Goal: Task Accomplishment & Management: Use online tool/utility

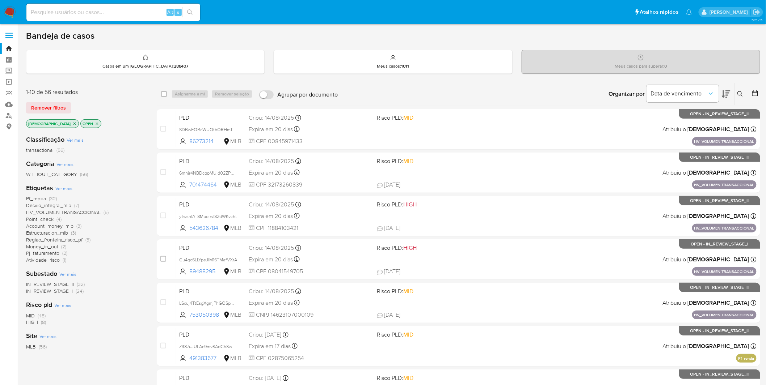
click at [84, 12] on input at bounding box center [113, 12] width 174 height 9
paste input "LScuj4TtEsgXgmjPhGQSpWe5"
type input "LScuj4TtEsgXgmjPhGQSpWe5"
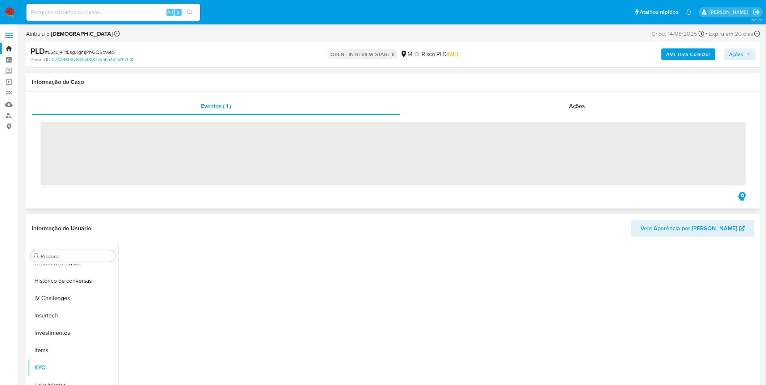
scroll to position [340, 0]
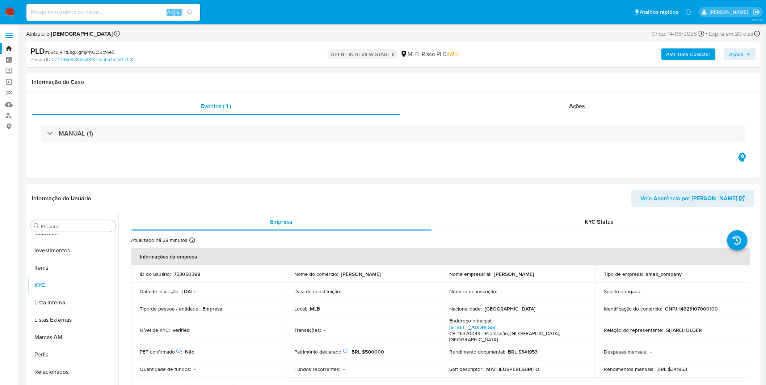
select select "10"
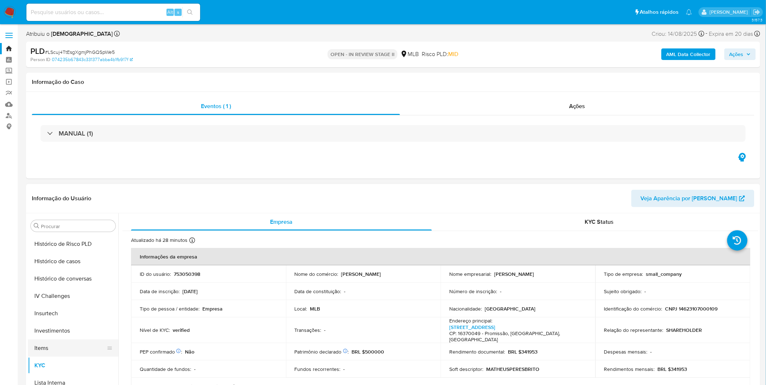
click at [62, 343] on button "Items" at bounding box center [70, 348] width 85 height 17
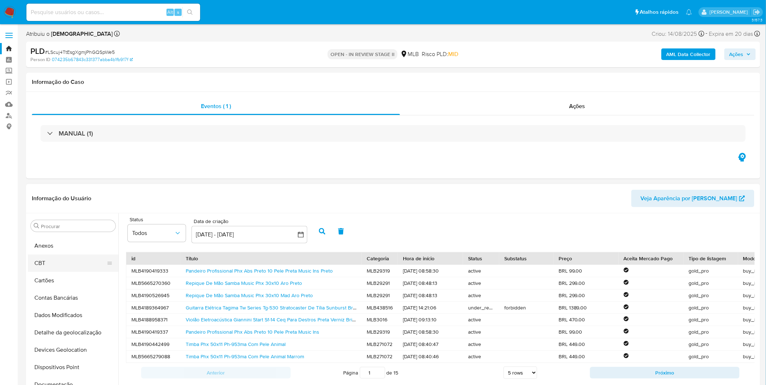
scroll to position [0, 0]
click at [65, 265] on button "Anexos" at bounding box center [70, 260] width 85 height 17
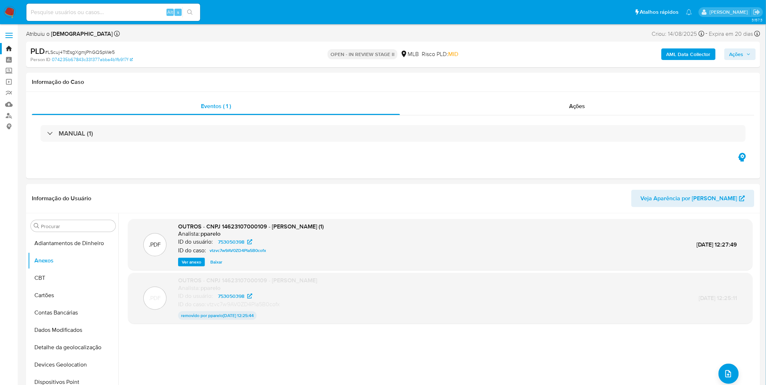
click at [690, 54] on b "AML Data Collector" at bounding box center [688, 54] width 44 height 12
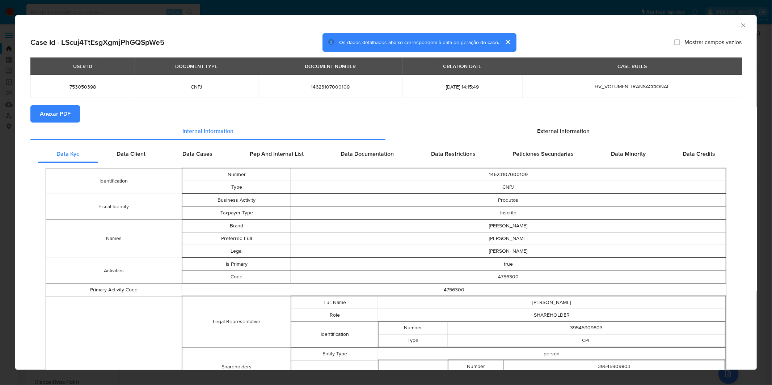
click at [68, 118] on span "Anexar PDF" at bounding box center [55, 114] width 31 height 16
click at [234, 9] on div "AML Data Collector Case Id - LScuj4TtEsgXgmjPhGQSpWe5 Os dados detalhados abaix…" at bounding box center [386, 192] width 772 height 385
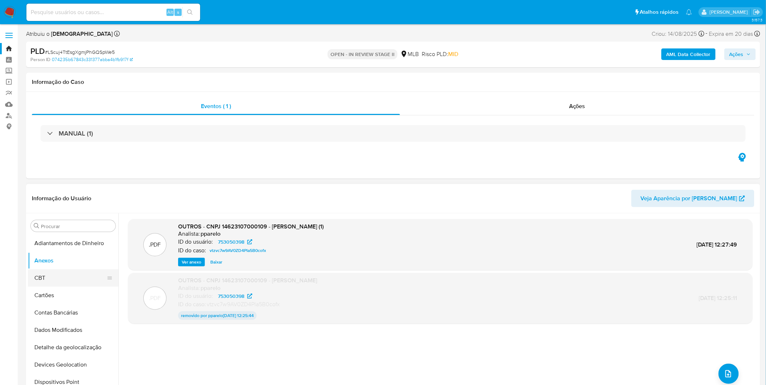
click at [66, 278] on button "CBT" at bounding box center [70, 278] width 85 height 17
drag, startPoint x: 66, startPoint y: 278, endPoint x: 66, endPoint y: 258, distance: 19.9
click at [66, 276] on button "CBT" at bounding box center [73, 278] width 90 height 17
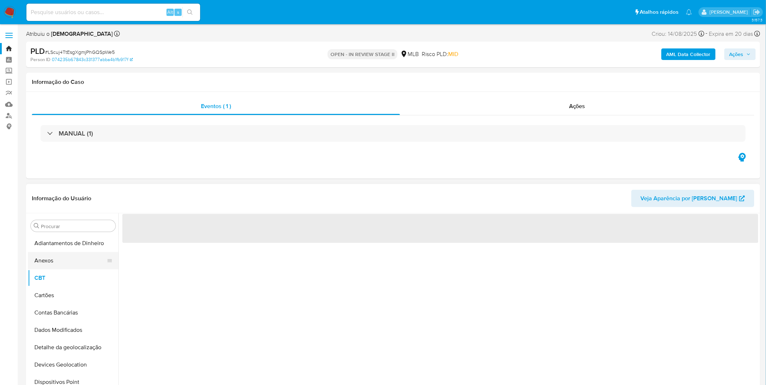
click at [66, 258] on button "Anexos" at bounding box center [70, 260] width 85 height 17
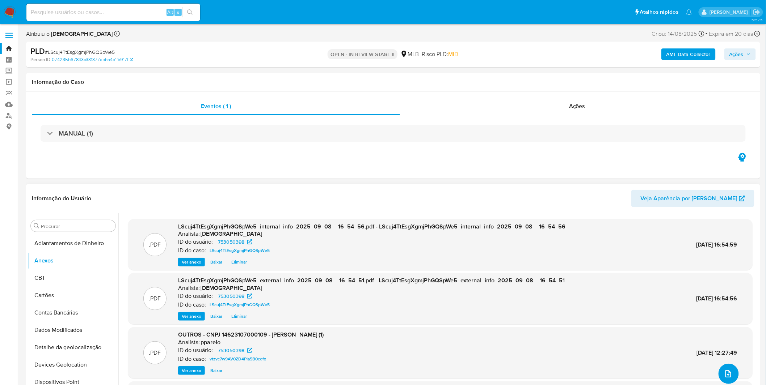
click at [734, 375] on button "upload-file" at bounding box center [728, 374] width 20 height 20
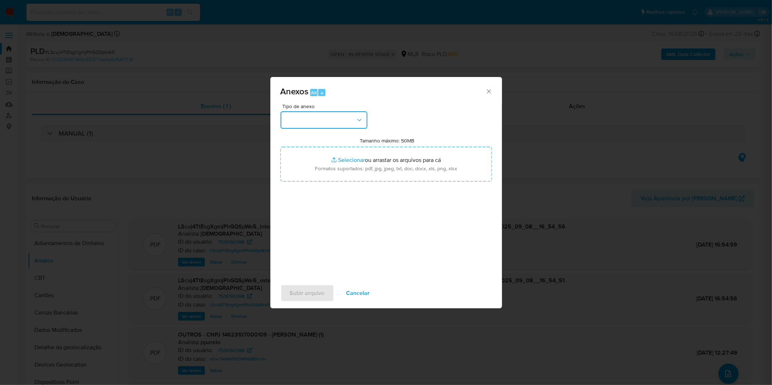
click at [363, 119] on icon "button" at bounding box center [359, 120] width 7 height 7
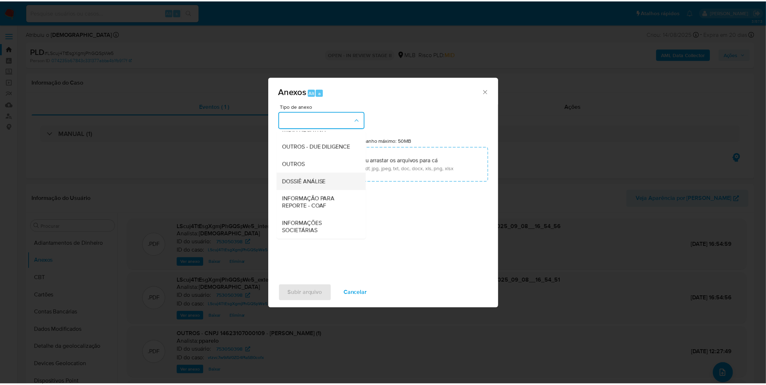
scroll to position [111, 0]
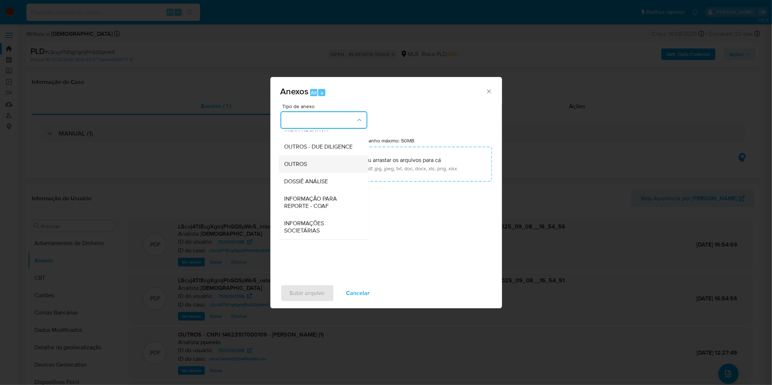
click at [317, 166] on div "OUTROS" at bounding box center [321, 164] width 74 height 17
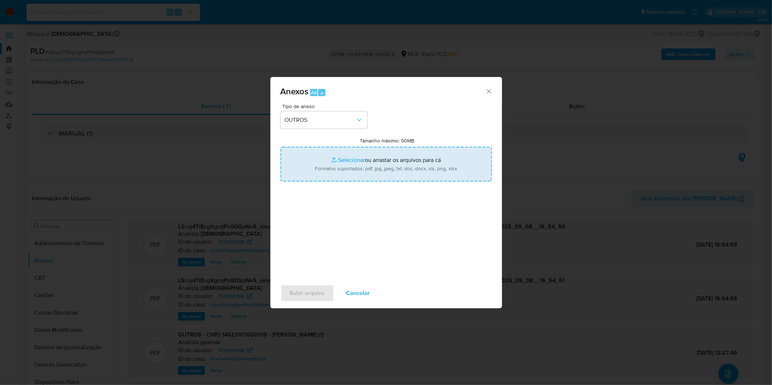
click at [336, 165] on input "Tamanho máximo: 50MB Selecionar arquivos" at bounding box center [385, 164] width 211 height 35
type input "C:\fakepath\Mulan 753050398_2025_09_04_08_40_40.xlsx"
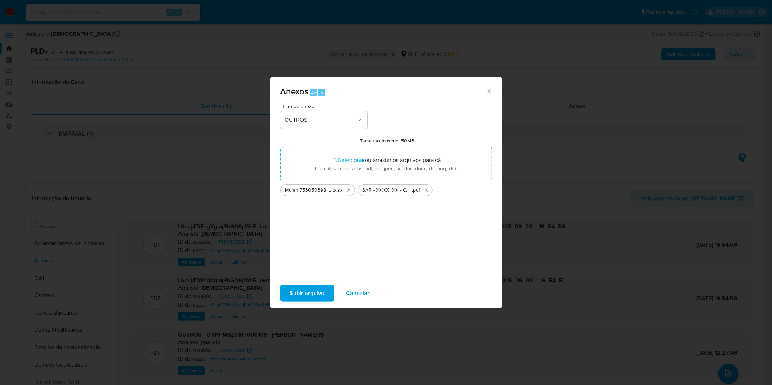
click at [315, 291] on span "Subir arquivo" at bounding box center [307, 293] width 35 height 16
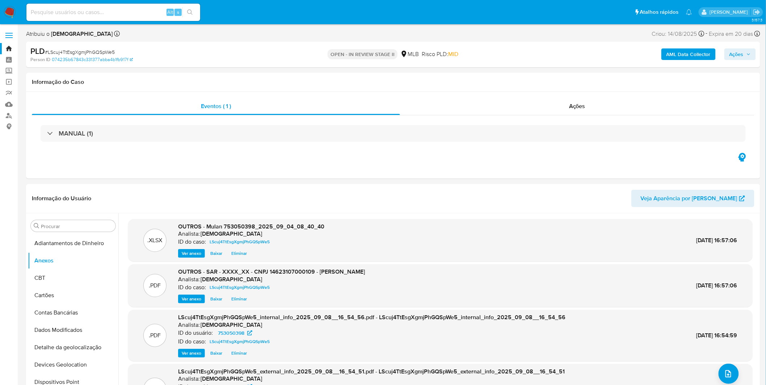
click at [79, 13] on input at bounding box center [113, 12] width 174 height 9
paste input "6mhjr4NBDcqpMUjd02ZPC3pM"
type input "6mhjr4NBDcqpMUjd02ZPC3pM"
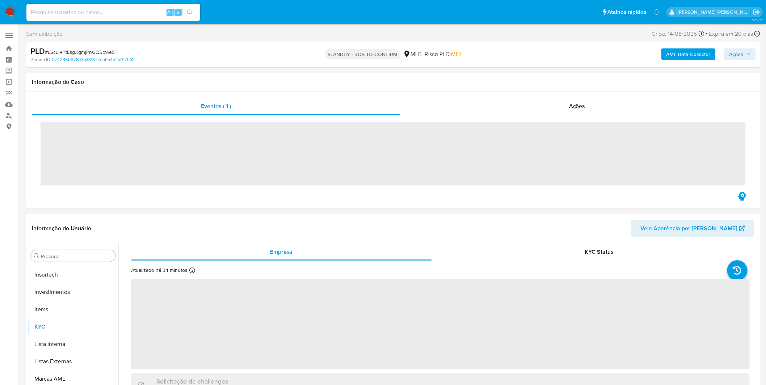
scroll to position [340, 0]
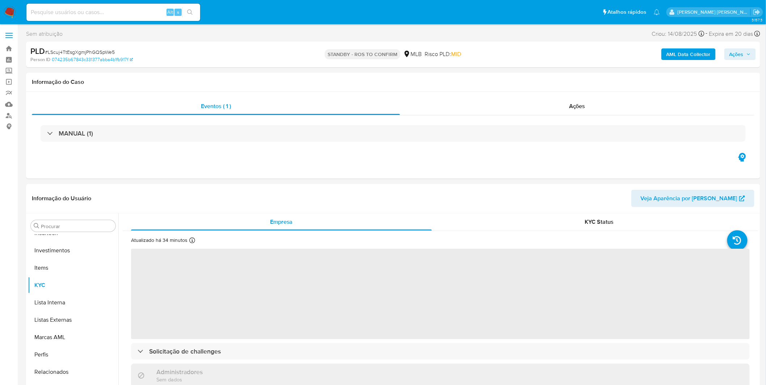
click at [140, 12] on input at bounding box center [113, 12] width 174 height 9
paste input "6mhjr4NBDcqpMUjd02ZPC3pM"
type input "6mhjr4NBDcqpMUjd02ZPC3pM"
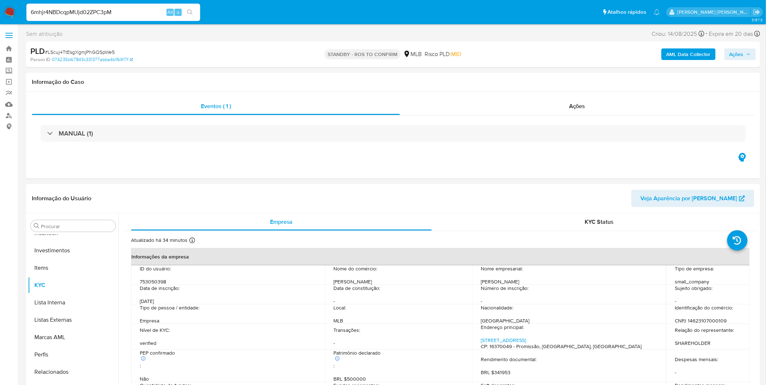
select select "10"
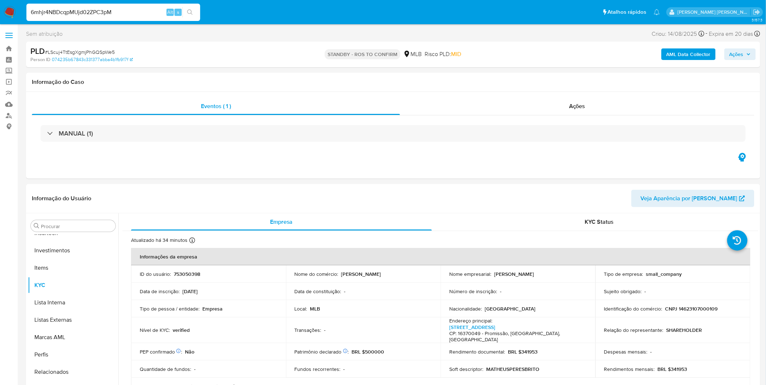
type input "6mhjr4NBDcqpMUjd02ZPC3pM~"
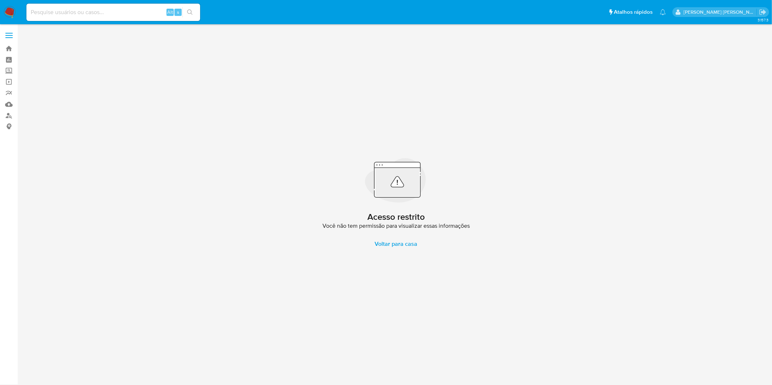
click at [140, 12] on input at bounding box center [113, 12] width 174 height 9
paste input "6mhjr4NBDcqpMUjd02ZPC3pM"
type input "6mhjr4NBDcqpMUjd02ZPC3pM"
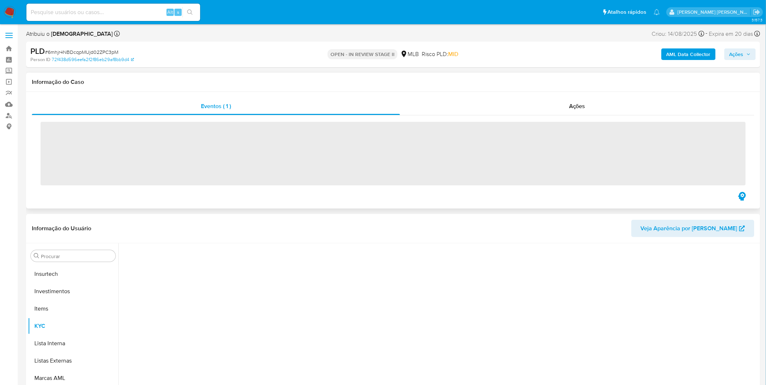
scroll to position [340, 0]
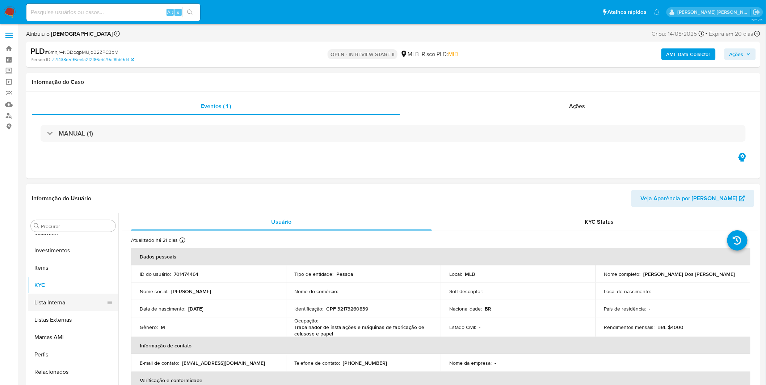
select select "10"
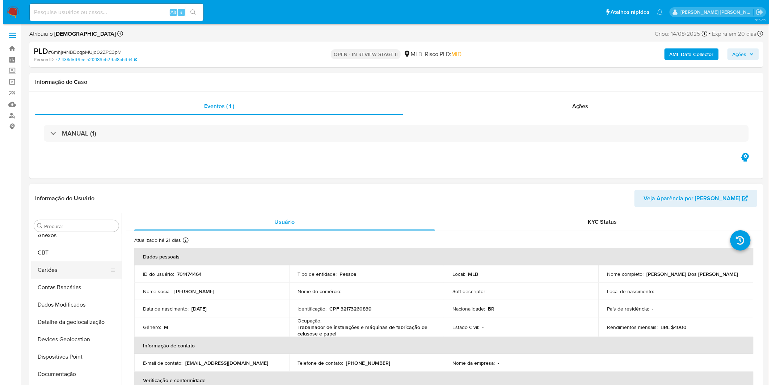
scroll to position [0, 0]
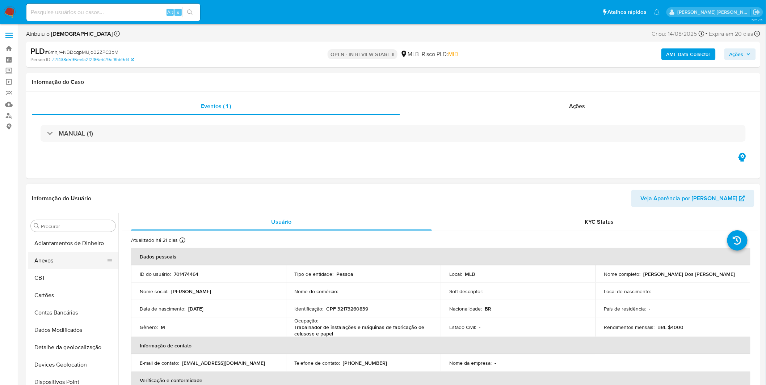
click at [62, 255] on button "Anexos" at bounding box center [70, 260] width 85 height 17
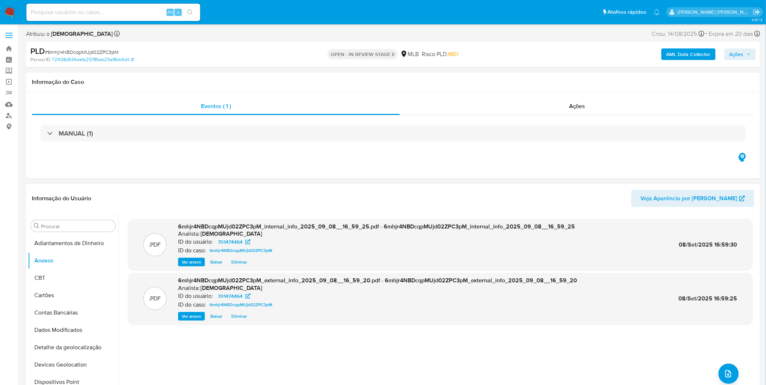
click at [736, 377] on div ".PDF 6mhjr4NBDcqpMUjd02ZPC3pM_internal_info_2025_09_08__16_59_25.pdf - 6mhjr4NB…" at bounding box center [440, 306] width 624 height 174
click at [729, 372] on icon "upload-file" at bounding box center [728, 374] width 9 height 9
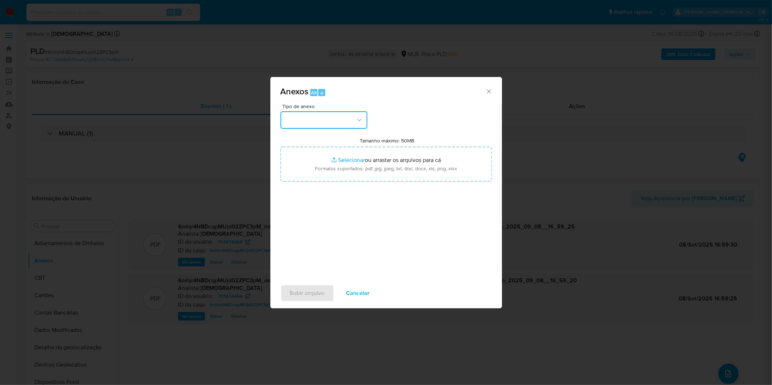
click at [320, 111] on button "button" at bounding box center [323, 119] width 87 height 17
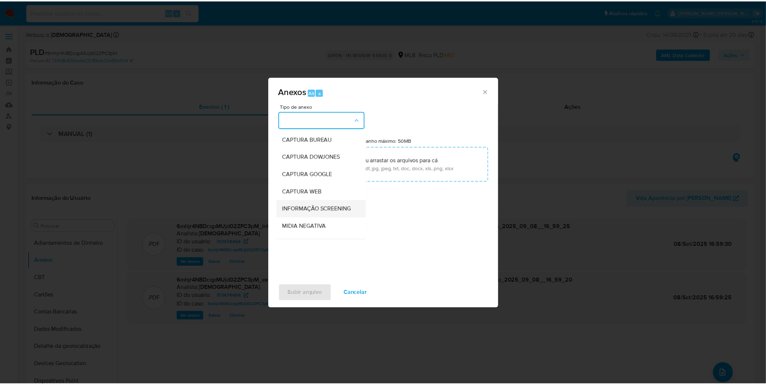
scroll to position [111, 0]
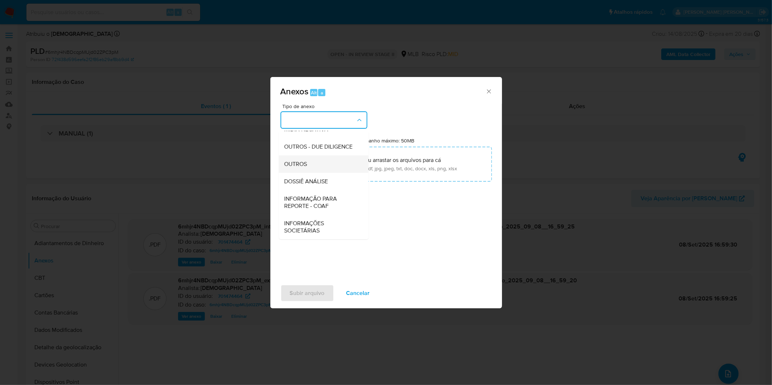
click at [317, 164] on div "OUTROS" at bounding box center [321, 164] width 74 height 17
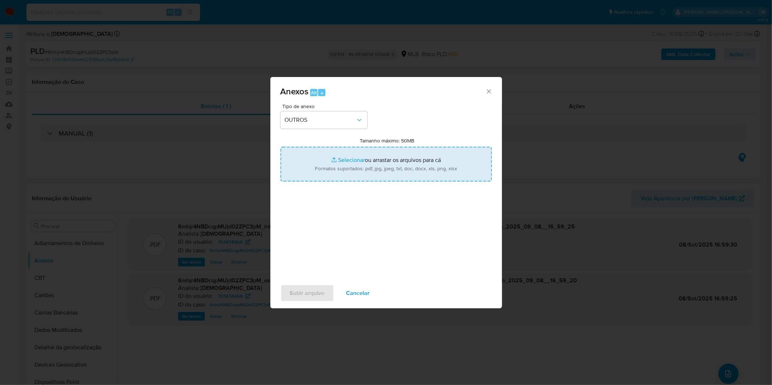
click at [321, 162] on input "Tamanho máximo: 50MB Selecionar arquivos" at bounding box center [385, 164] width 211 height 35
type input "C:\fakepath\Mulan 701474464_2025_09_04_08_31_15.xlsx"
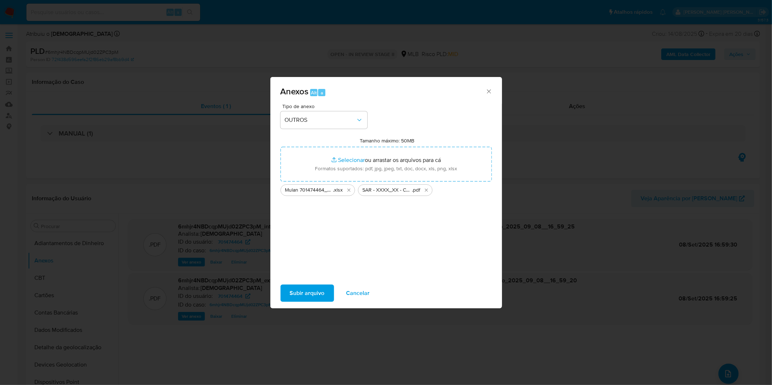
click at [312, 292] on span "Subir arquivo" at bounding box center [307, 293] width 35 height 16
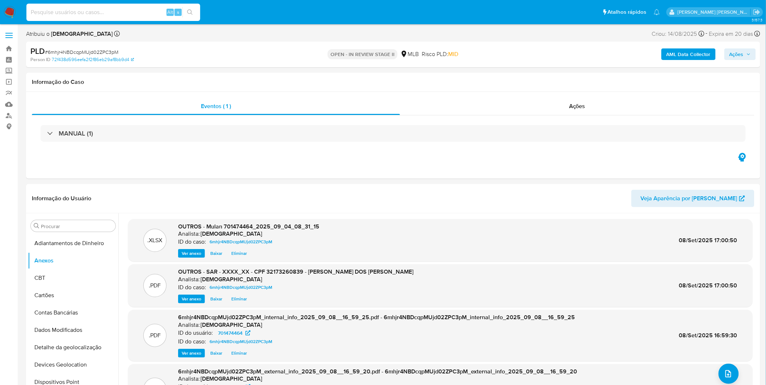
click at [96, 12] on input at bounding box center [113, 12] width 174 height 9
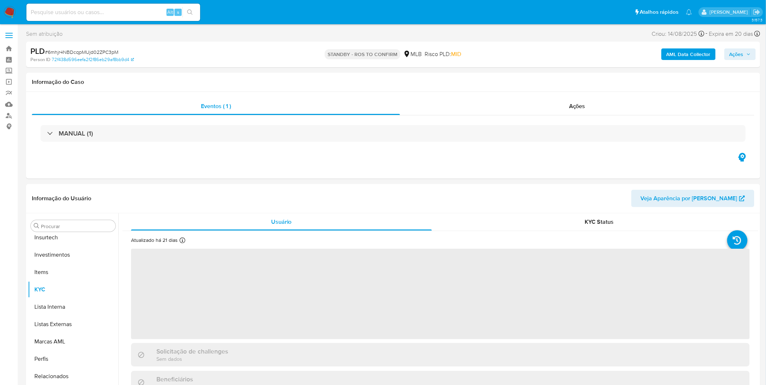
scroll to position [340, 0]
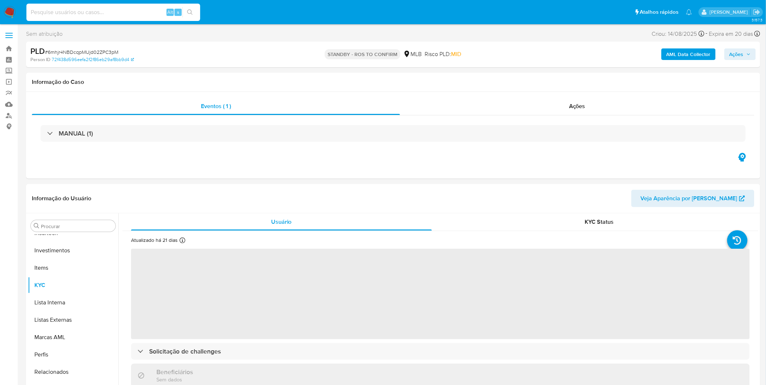
click at [112, 12] on input at bounding box center [113, 12] width 174 height 9
paste input "SDBwEORcWUQtbORHmTOLfxK5"
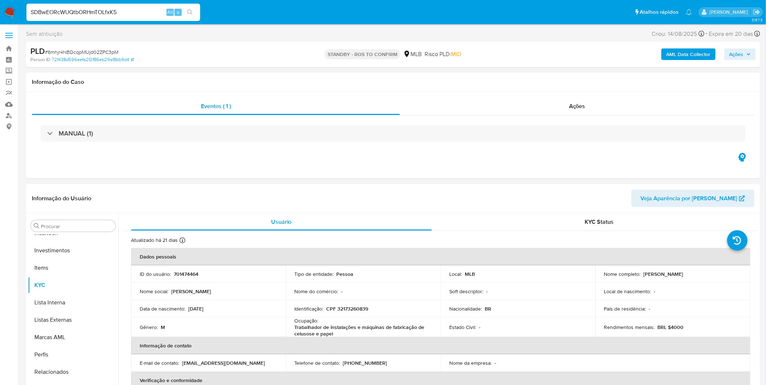
type input "SDBwEORcWUQtbORHmTOLfxK5"
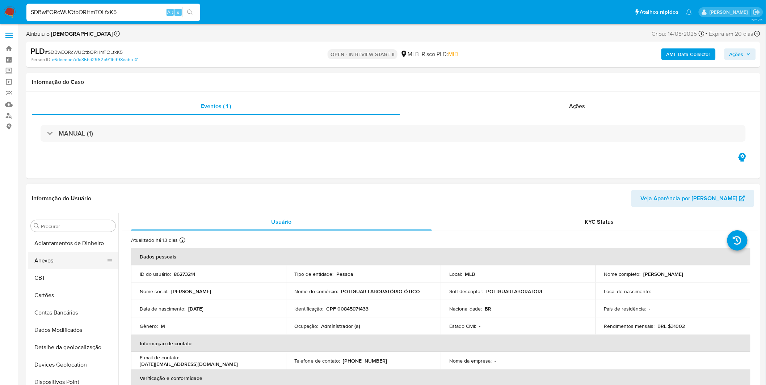
select select "10"
click at [79, 258] on button "Anexos" at bounding box center [70, 260] width 85 height 17
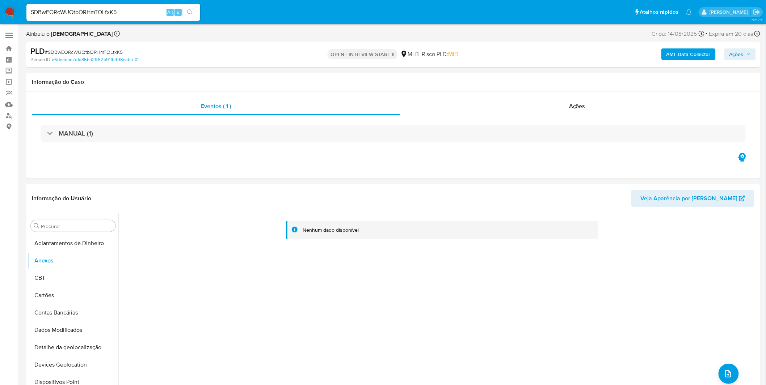
click at [688, 55] on b "AML Data Collector" at bounding box center [688, 54] width 44 height 12
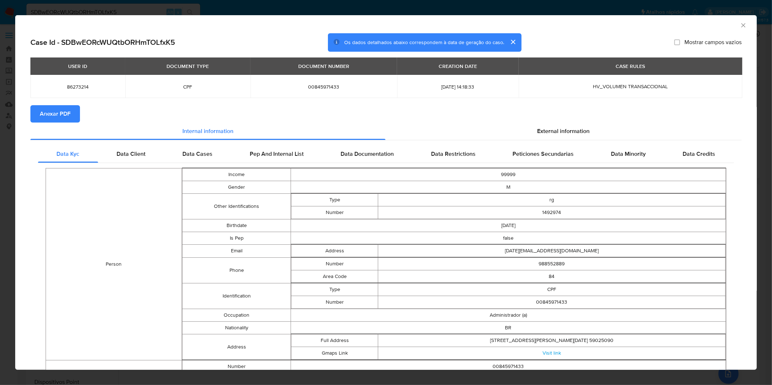
click at [59, 117] on span "Anexar PDF" at bounding box center [55, 114] width 31 height 16
click at [389, 5] on div "AML Data Collector Case Id - SDBwEORcWUQtbORHmTOLfxK5 Os dados detalhados abaix…" at bounding box center [386, 192] width 772 height 385
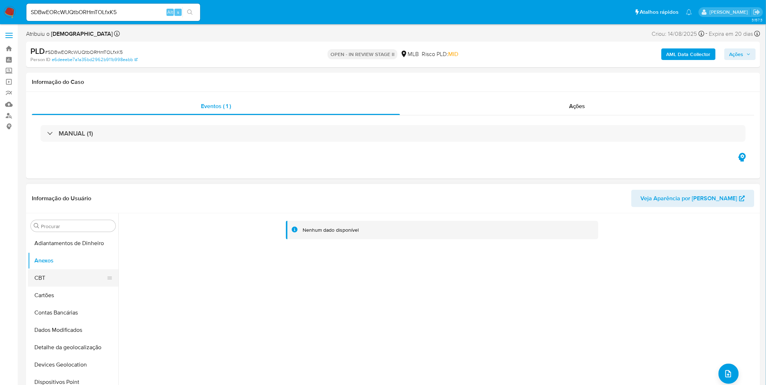
click at [46, 275] on button "CBT" at bounding box center [70, 278] width 85 height 17
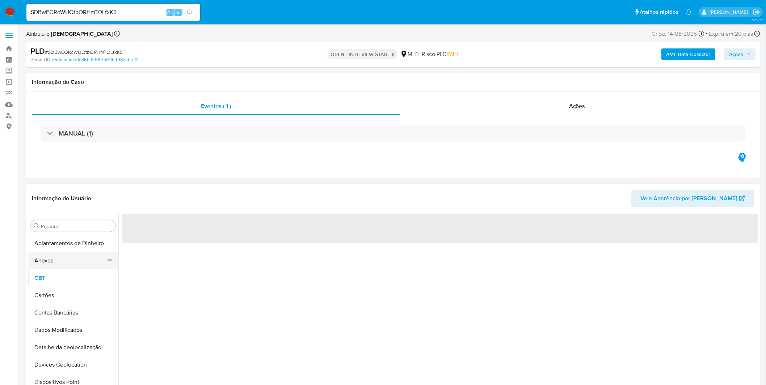
click at [50, 264] on button "Anexos" at bounding box center [70, 260] width 85 height 17
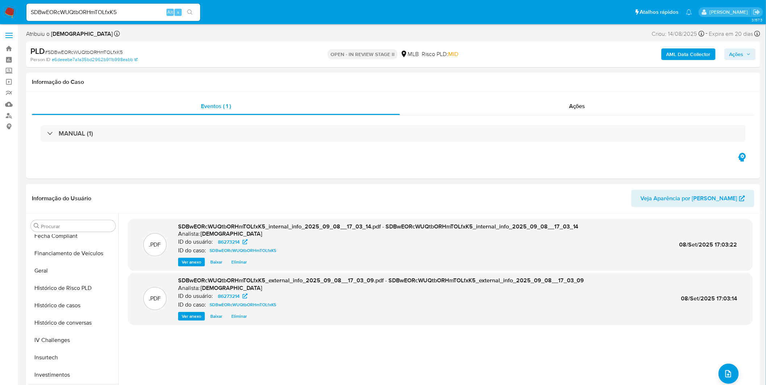
scroll to position [281, 0]
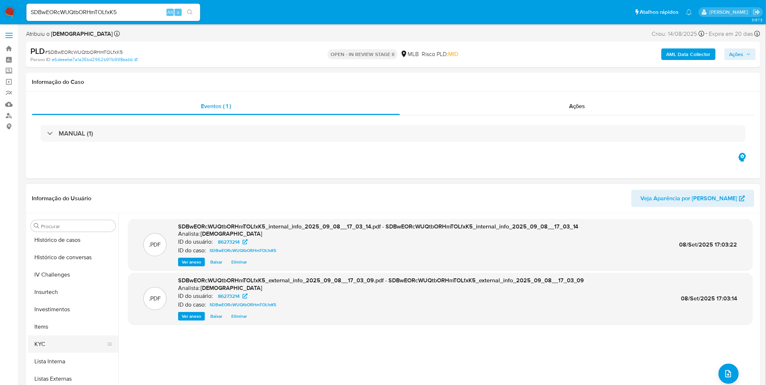
click at [55, 343] on button "KYC" at bounding box center [70, 344] width 85 height 17
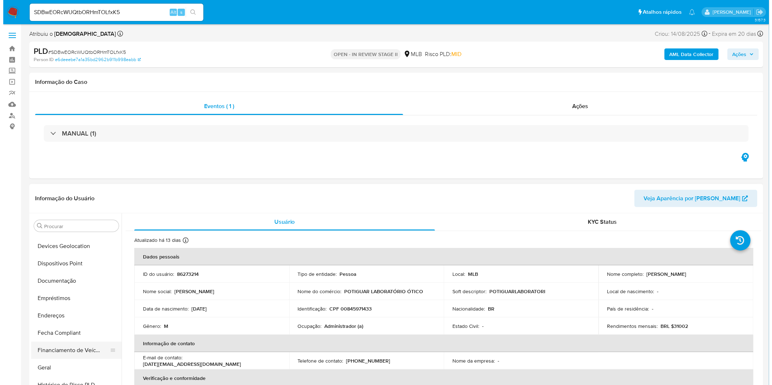
scroll to position [0, 0]
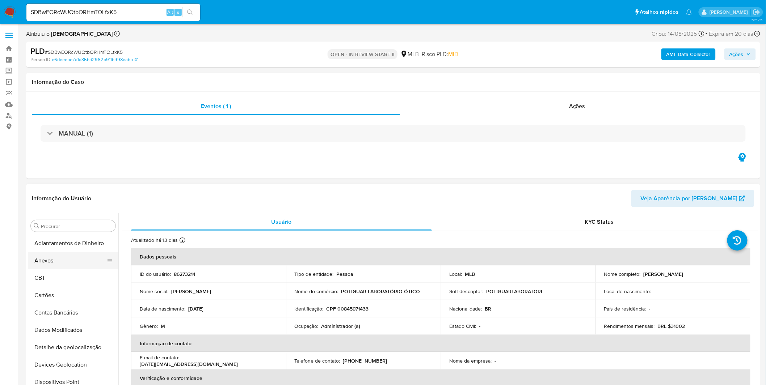
click at [65, 262] on button "Anexos" at bounding box center [70, 260] width 85 height 17
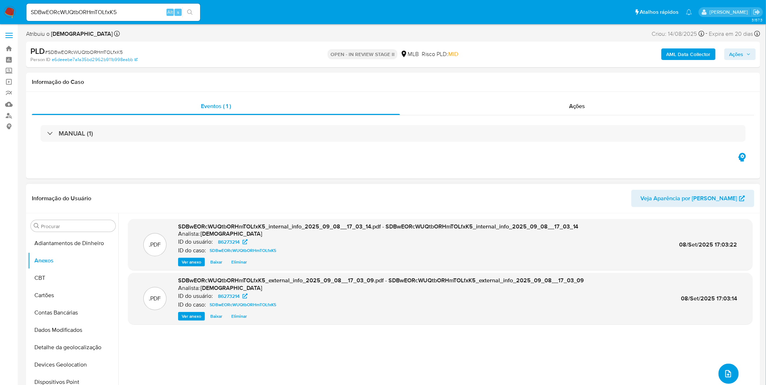
click at [725, 372] on icon "upload-file" at bounding box center [728, 374] width 9 height 9
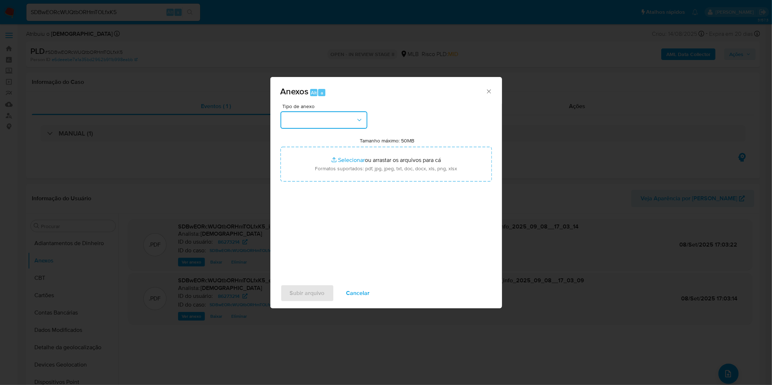
click at [318, 124] on button "button" at bounding box center [323, 119] width 87 height 17
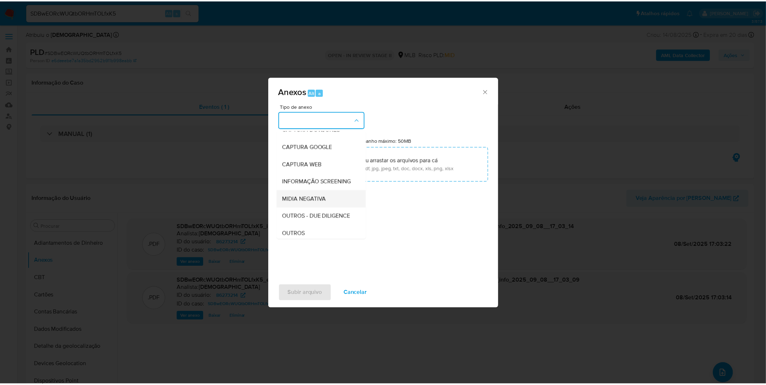
scroll to position [40, 0]
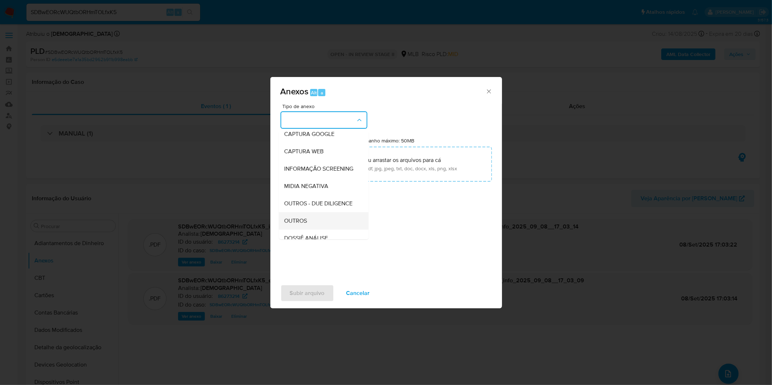
click at [316, 230] on div "OUTROS" at bounding box center [321, 220] width 74 height 17
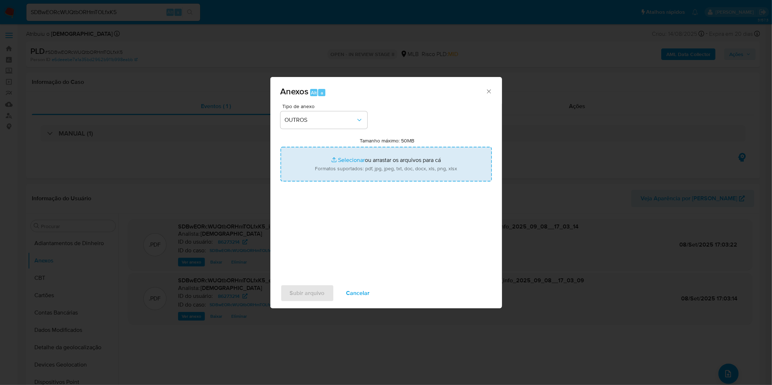
click at [326, 161] on input "Tamanho máximo: 50MB Selecionar arquivos" at bounding box center [385, 164] width 211 height 35
type input "C:\fakepath\Mulan 86273214_2025_09_04_08_40_30.xlsx"
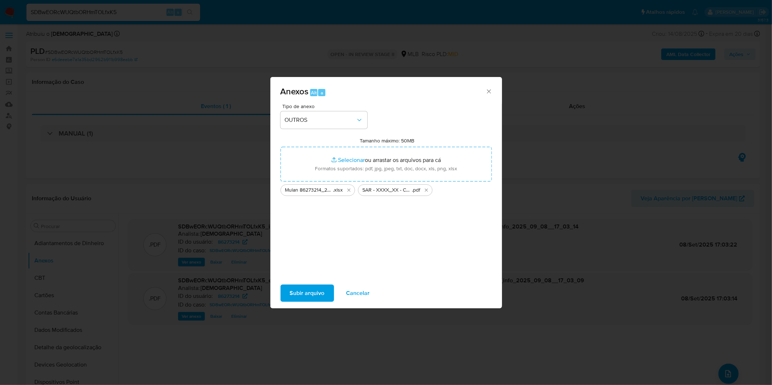
click at [314, 287] on span "Subir arquivo" at bounding box center [307, 293] width 35 height 16
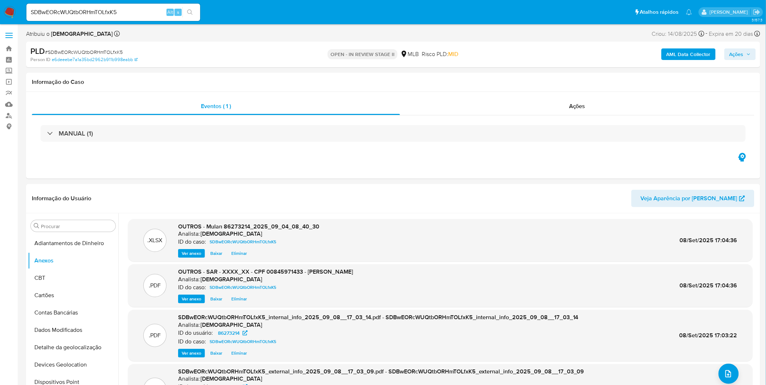
click at [89, 16] on input "SDBwEORcWUQtbORHmTOLfxK5" at bounding box center [113, 12] width 174 height 9
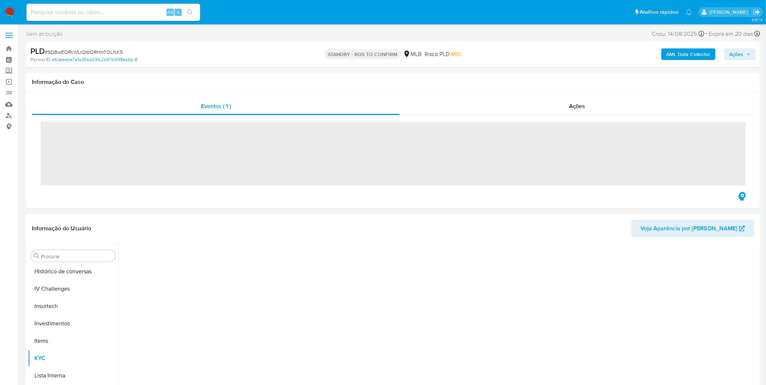
scroll to position [340, 0]
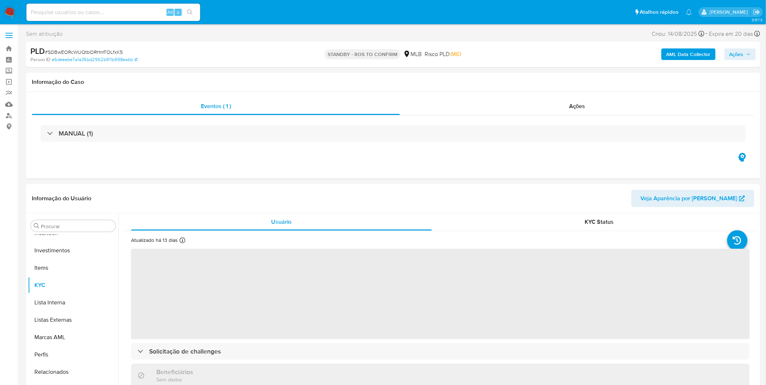
click at [128, 12] on input at bounding box center [113, 12] width 174 height 9
paste input "yTwsnfAT8MpoTwf82dWKvzht"
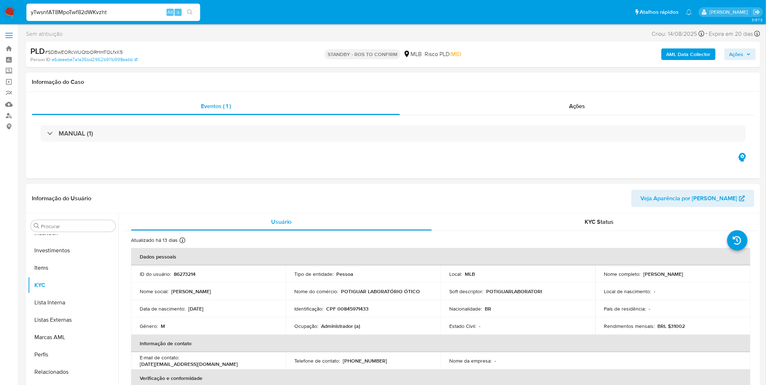
type input "yTwsnfAT8MpoTwf82dWKvzht"
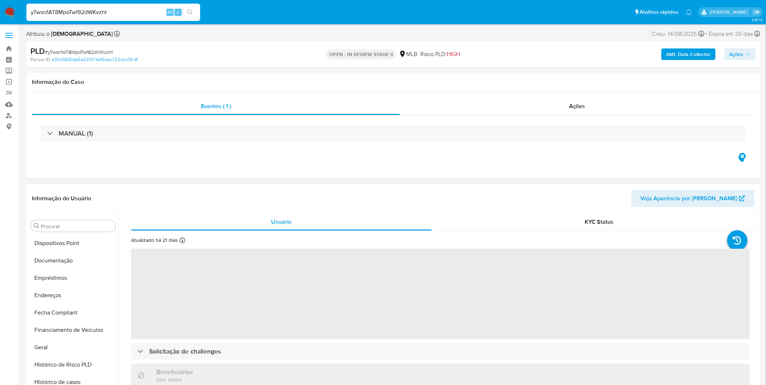
scroll to position [33, 0]
select select "10"
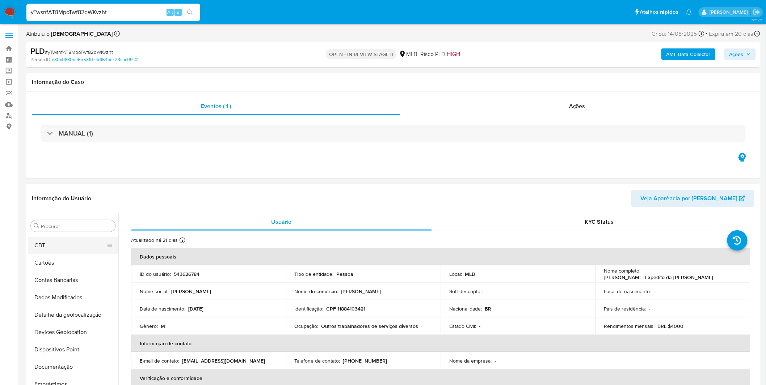
scroll to position [0, 0]
click at [71, 266] on button "Anexos" at bounding box center [70, 260] width 85 height 17
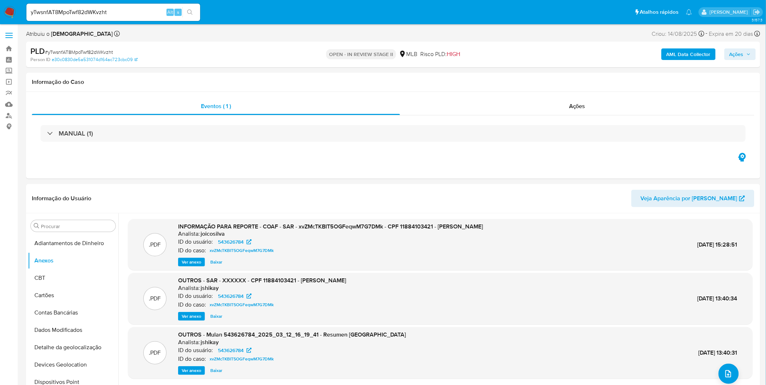
click at [678, 60] on div "AML Data Collector Ações" at bounding box center [636, 54] width 240 height 17
click at [684, 55] on b "AML Data Collector" at bounding box center [688, 54] width 44 height 12
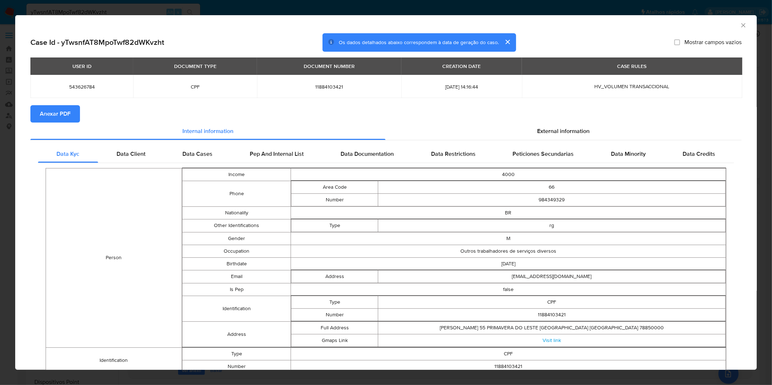
click at [62, 116] on span "Anexar PDF" at bounding box center [55, 114] width 31 height 16
click at [284, 11] on div "AML Data Collector Case Id - yTwsnfAT8MpoTwf82dWKvzht Os dados detalhados abaix…" at bounding box center [386, 192] width 772 height 385
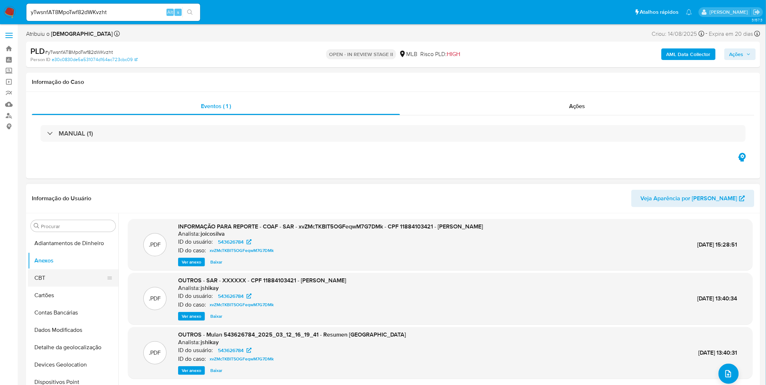
click at [60, 281] on button "CBT" at bounding box center [70, 278] width 85 height 17
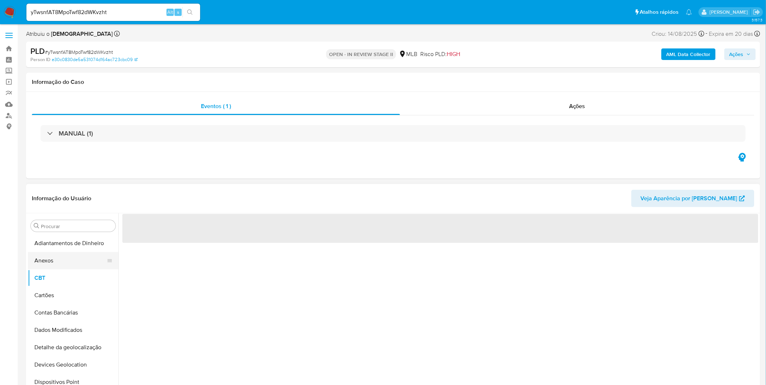
click at [61, 265] on button "Anexos" at bounding box center [70, 260] width 85 height 17
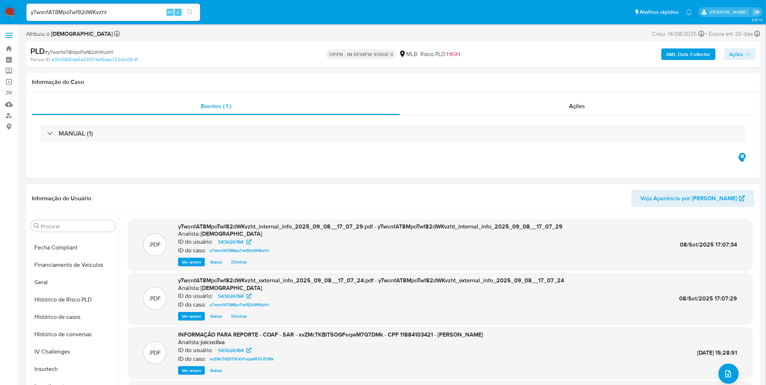
scroll to position [281, 0]
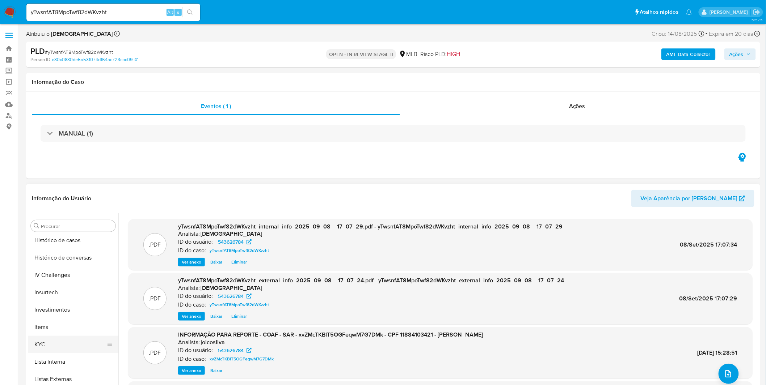
click at [64, 350] on button "KYC" at bounding box center [70, 344] width 85 height 17
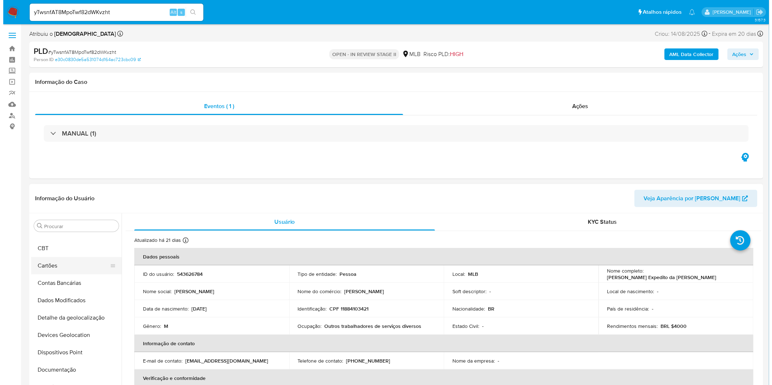
scroll to position [0, 0]
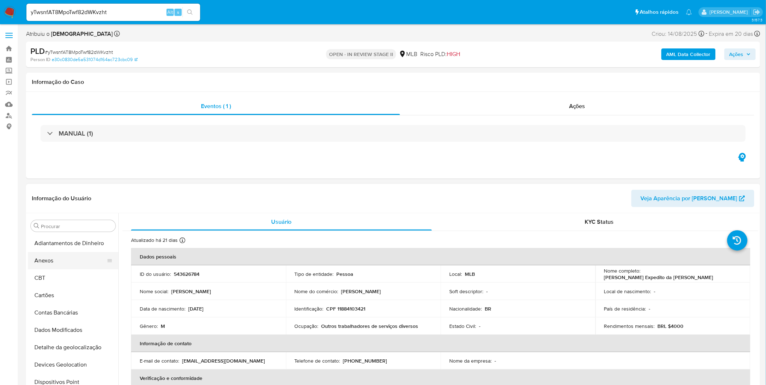
click at [70, 257] on button "Anexos" at bounding box center [70, 260] width 85 height 17
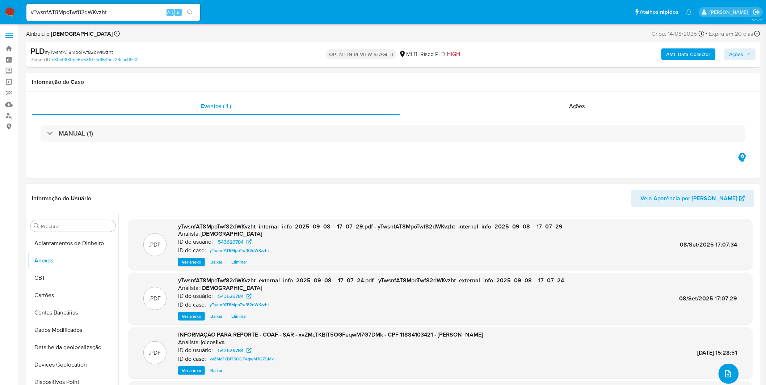
click at [725, 370] on icon "upload-file" at bounding box center [728, 374] width 9 height 9
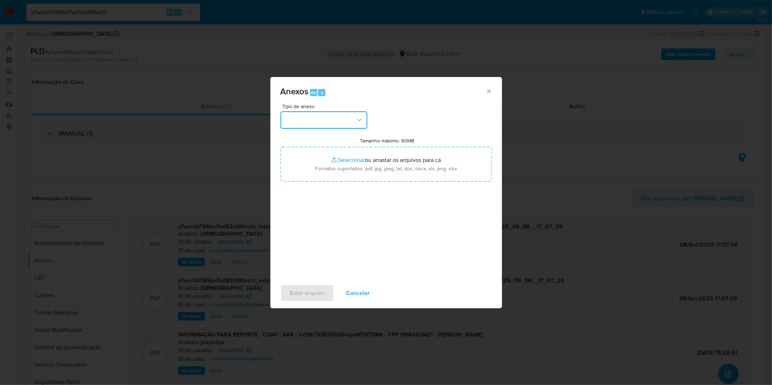
click at [317, 124] on button "button" at bounding box center [323, 119] width 87 height 17
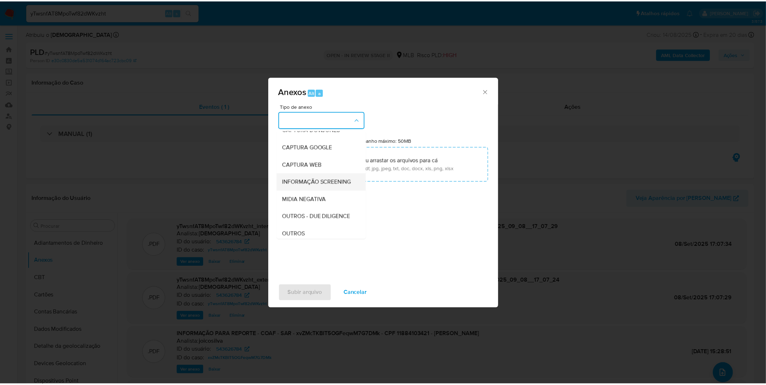
scroll to position [40, 0]
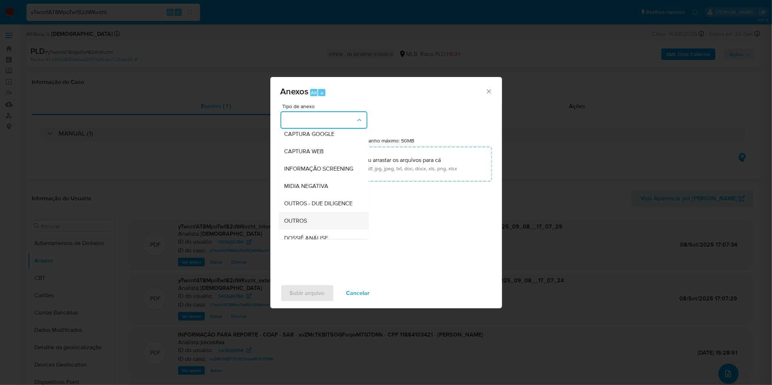
click at [313, 230] on div "OUTROS" at bounding box center [321, 220] width 74 height 17
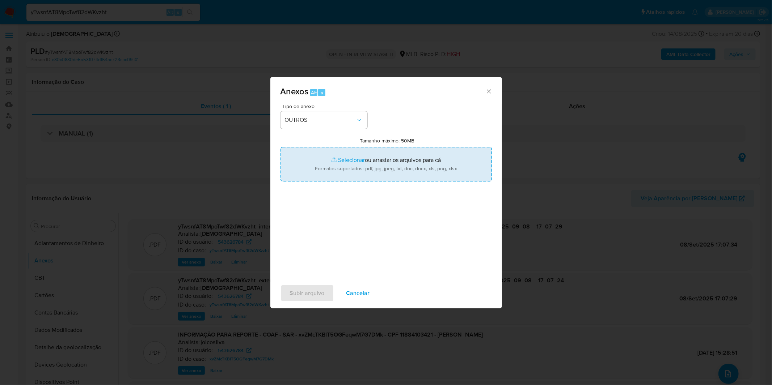
click at [323, 176] on input "Tamanho máximo: 50MB Selecionar arquivos" at bounding box center [385, 164] width 211 height 35
type input "C:\fakepath\2º SAR - XXXX_XX - CPF 11884103421 - IGOR EXPEDITO DA SILVA.pdf"
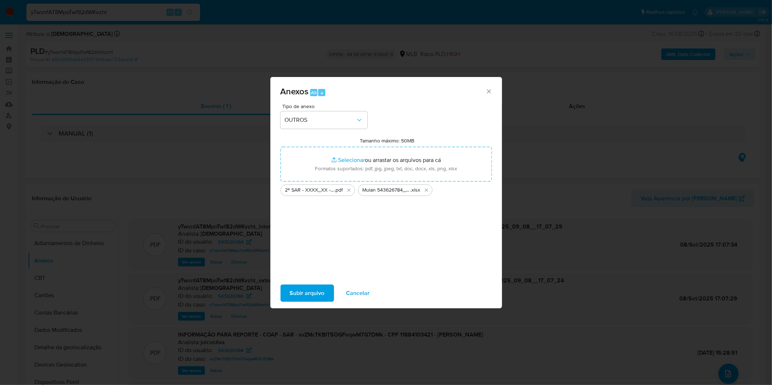
click at [300, 288] on span "Subir arquivo" at bounding box center [307, 293] width 35 height 16
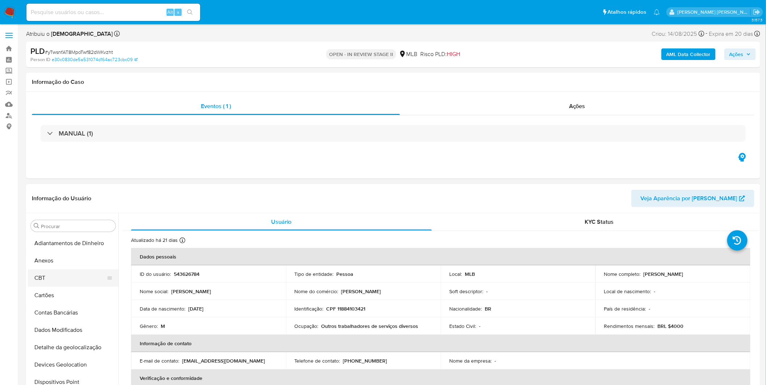
select select "10"
click at [73, 262] on button "Anexos" at bounding box center [70, 260] width 85 height 17
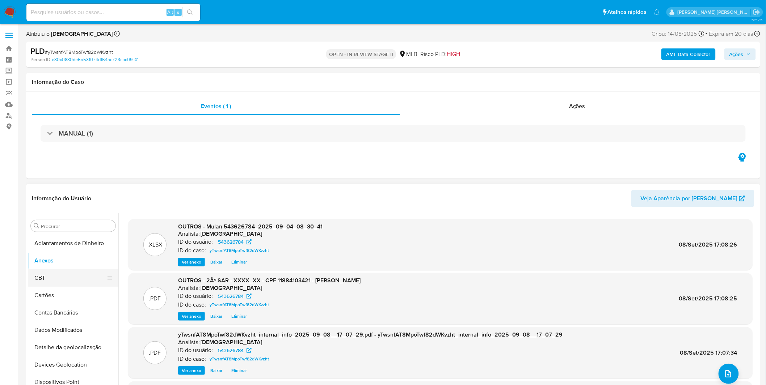
click at [69, 272] on button "CBT" at bounding box center [70, 278] width 85 height 17
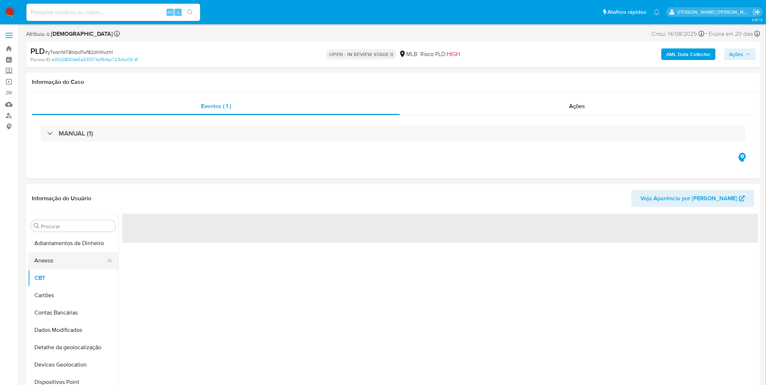
click at [68, 255] on button "Anexos" at bounding box center [70, 260] width 85 height 17
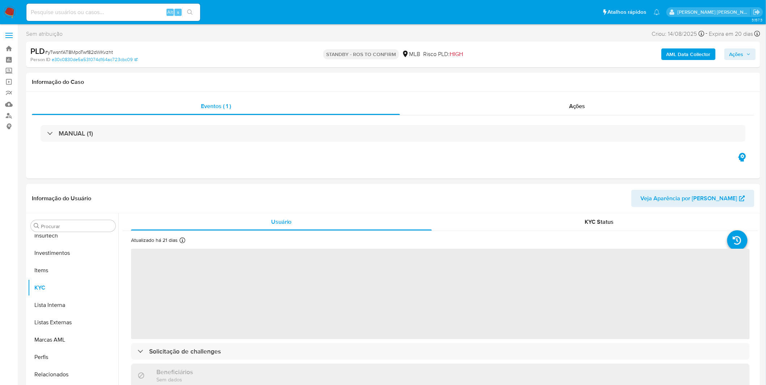
scroll to position [340, 0]
click at [109, 17] on div "Alt s" at bounding box center [113, 12] width 174 height 17
click at [109, 14] on input at bounding box center [113, 12] width 174 height 9
paste input "Cu4qc6LLYpeJIM16TMafVXrA"
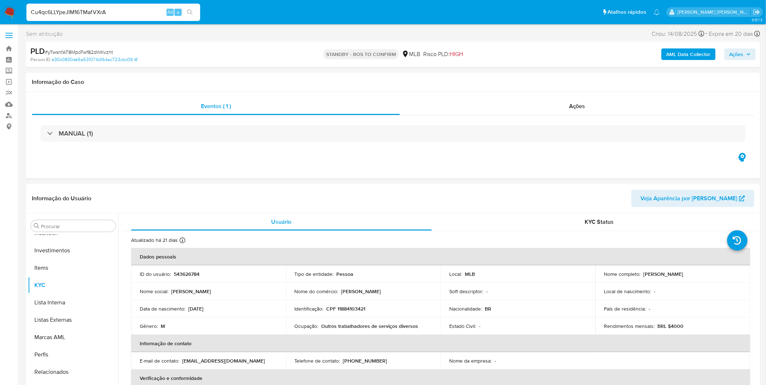
type input "Cu4qc6LLYpeJIM16TMafVXrA"
select select "10"
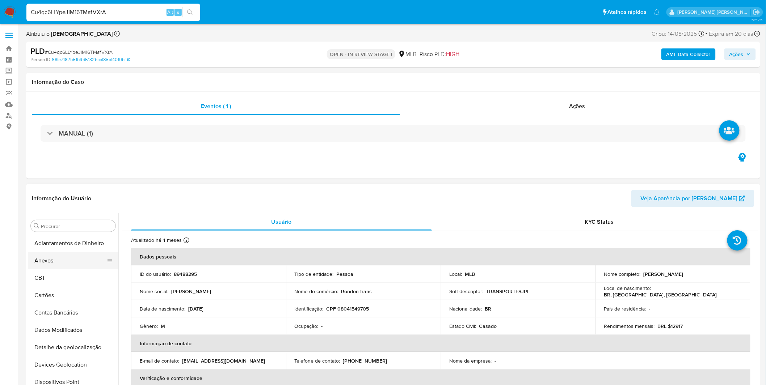
select select "10"
click at [63, 261] on button "Anexos" at bounding box center [70, 260] width 85 height 17
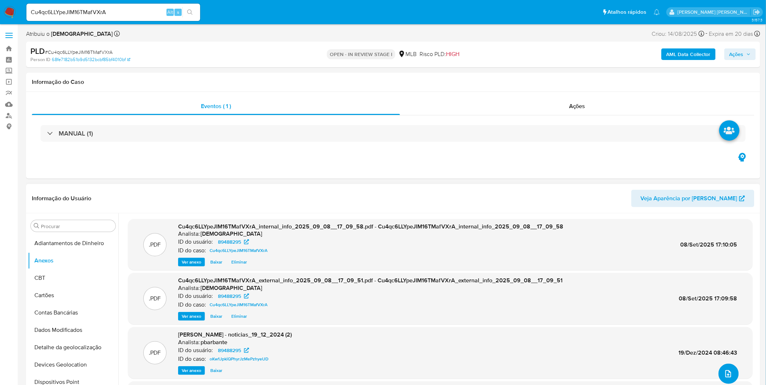
click at [727, 371] on icon "upload-file" at bounding box center [728, 374] width 9 height 9
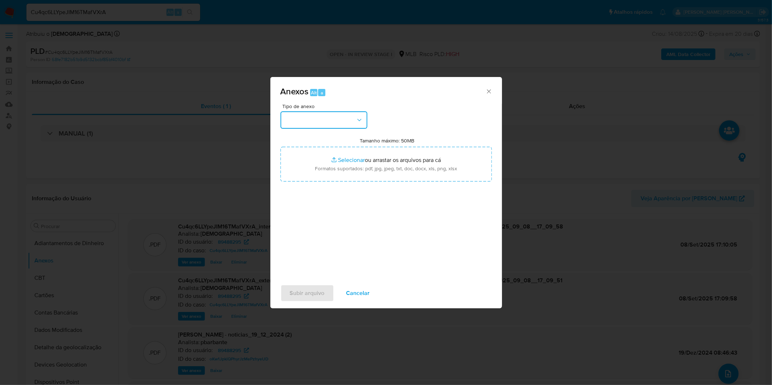
click at [350, 121] on button "button" at bounding box center [323, 119] width 87 height 17
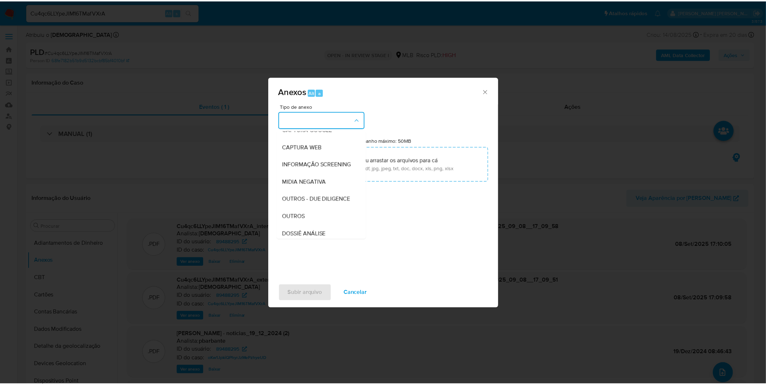
scroll to position [111, 0]
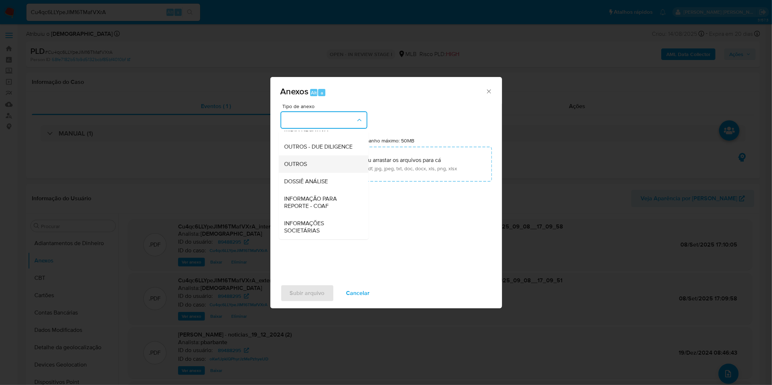
click at [309, 169] on div "OUTROS" at bounding box center [321, 164] width 74 height 17
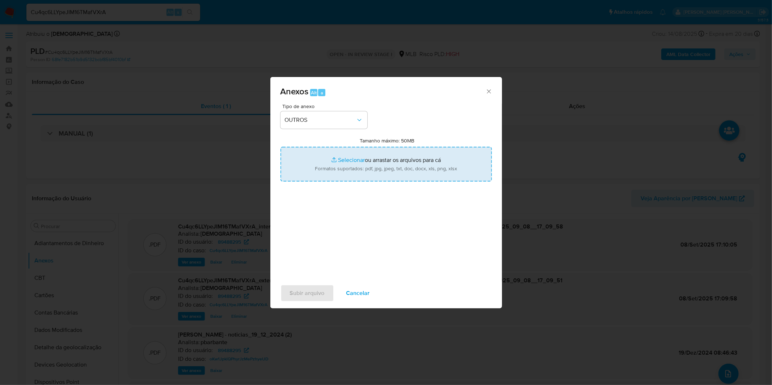
click at [323, 165] on input "Tamanho máximo: 50MB Selecionar arquivos" at bounding box center [385, 164] width 211 height 35
type input "C:\fakepath\3º SAR - XXXX_XX - CPF 08041549705 - [PERSON_NAME].pdf"
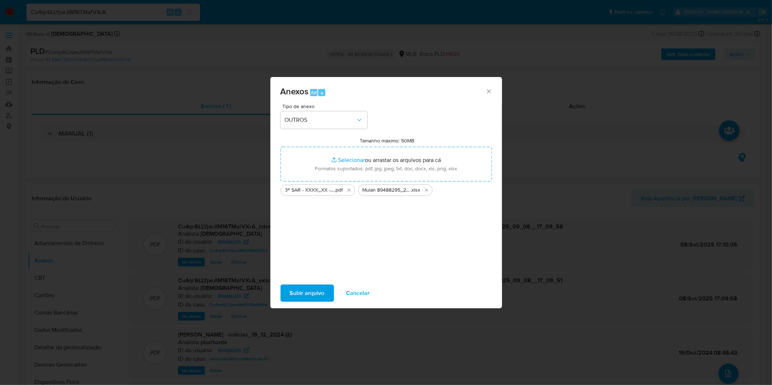
click at [306, 289] on span "Subir arquivo" at bounding box center [307, 293] width 35 height 16
